Goal: Task Accomplishment & Management: Use online tool/utility

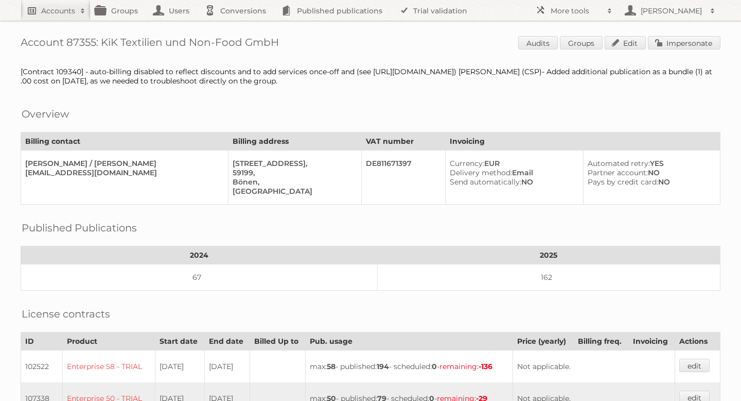
click at [73, 13] on h2 "Accounts" at bounding box center [58, 11] width 34 height 10
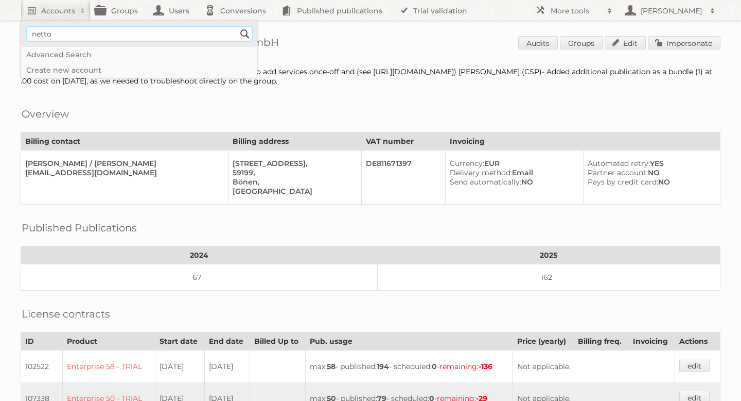
click at [237, 33] on input"] "netto" at bounding box center [139, 33] width 227 height 15
type input"] "netto"
click at [246, 33] on input "Search" at bounding box center [244, 33] width 15 height 15
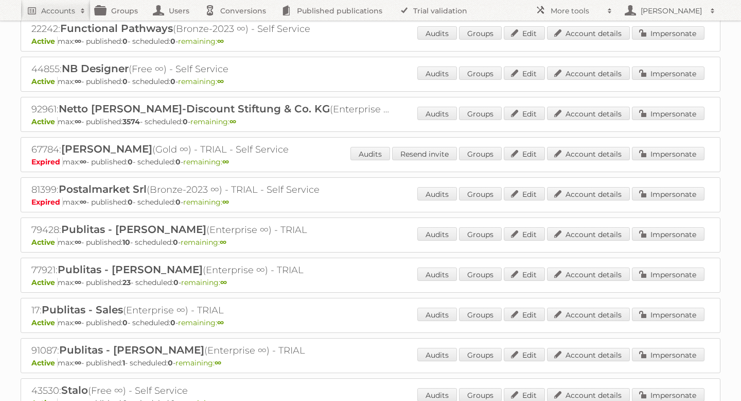
scroll to position [153, 0]
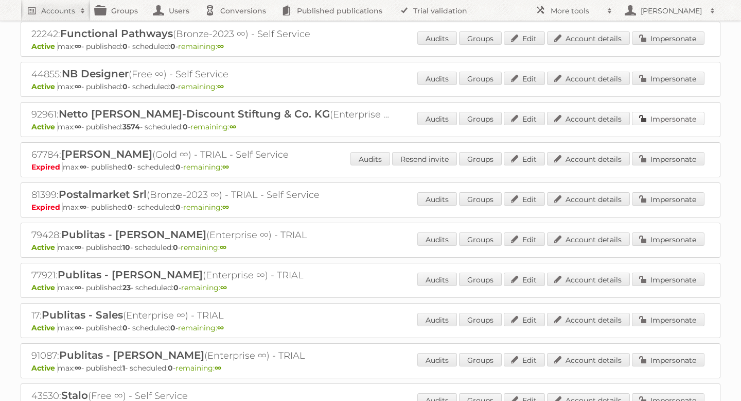
click at [657, 115] on link "Impersonate" at bounding box center [668, 118] width 73 height 13
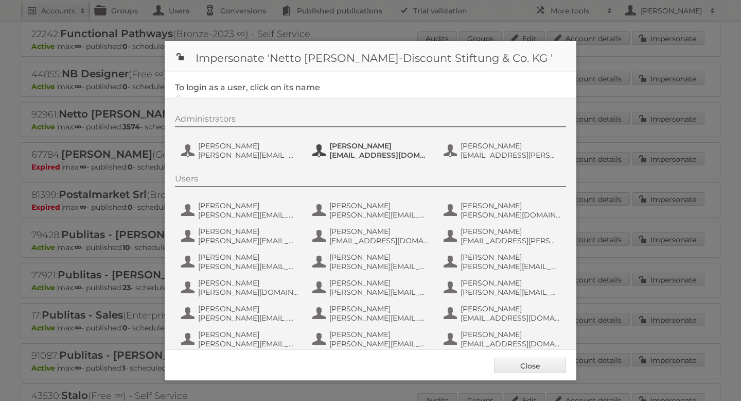
click at [363, 152] on span "[EMAIL_ADDRESS][DOMAIN_NAME]" at bounding box center [379, 154] width 100 height 9
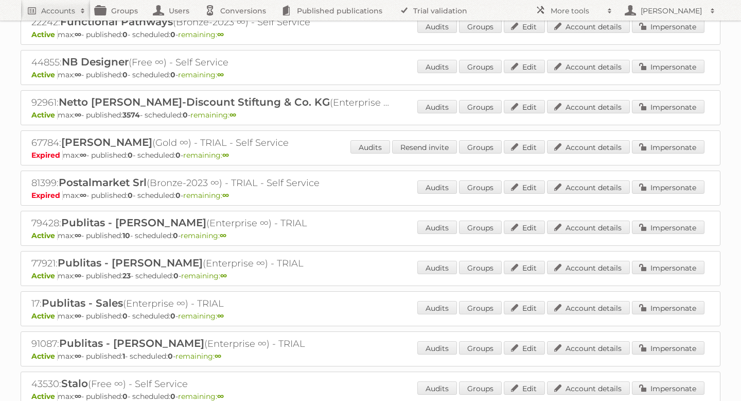
scroll to position [148, 0]
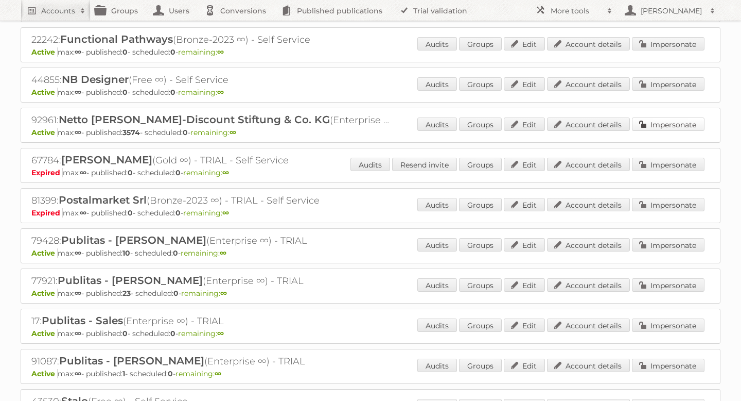
click at [660, 124] on link "Impersonate" at bounding box center [668, 123] width 73 height 13
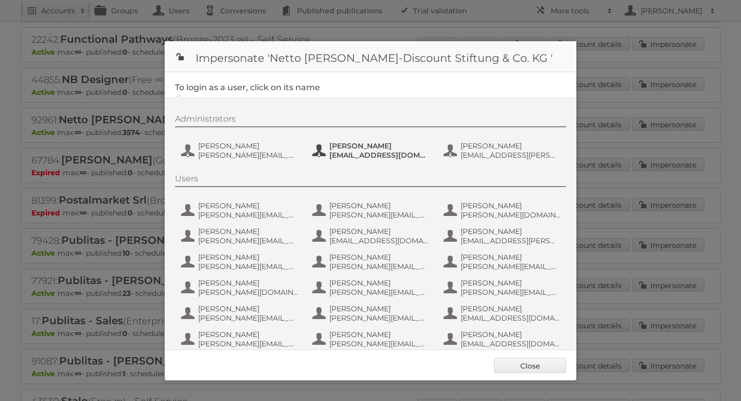
click at [357, 155] on span "[EMAIL_ADDRESS][DOMAIN_NAME]" at bounding box center [379, 154] width 100 height 9
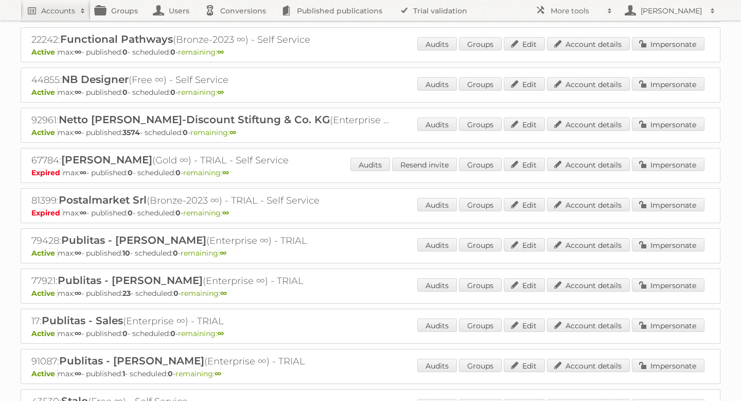
scroll to position [0, 0]
